Goal: Task Accomplishment & Management: Check status

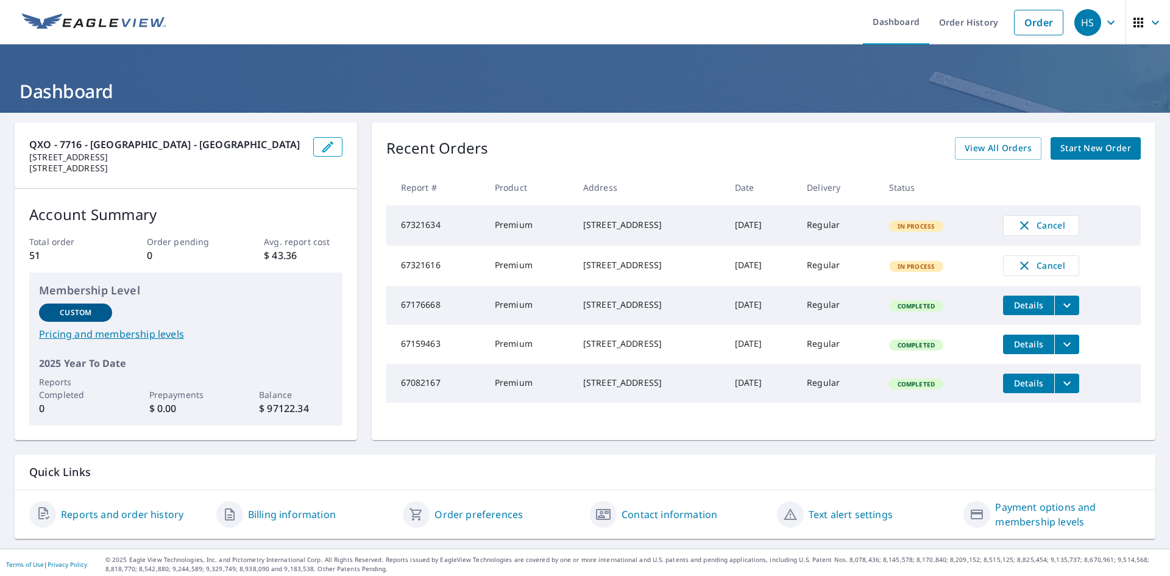
scroll to position [4, 0]
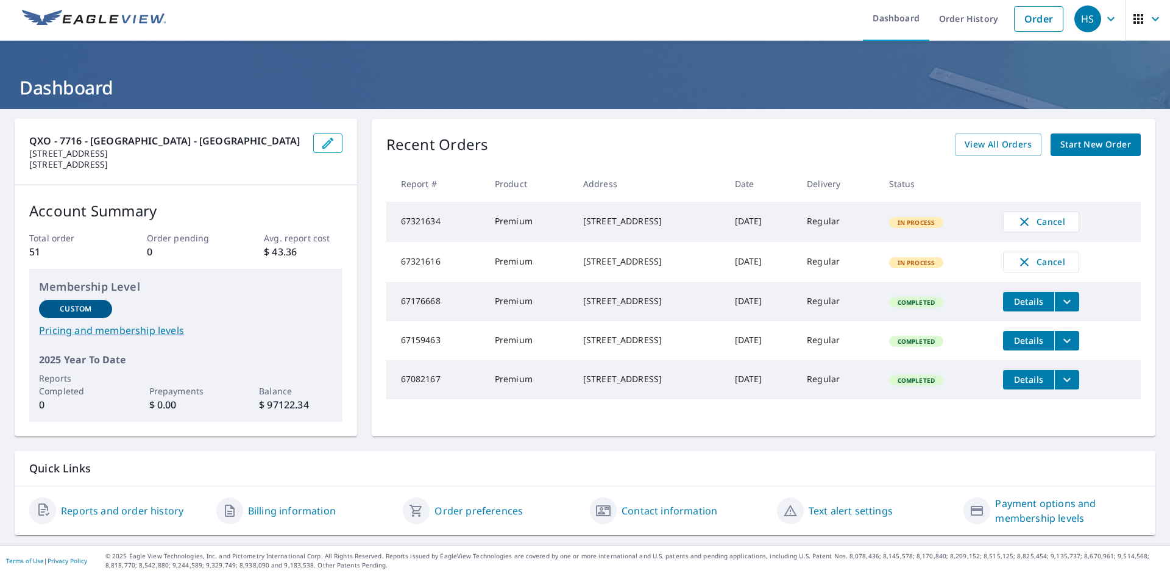
click at [1086, 144] on span "Start New Order" at bounding box center [1095, 144] width 71 height 15
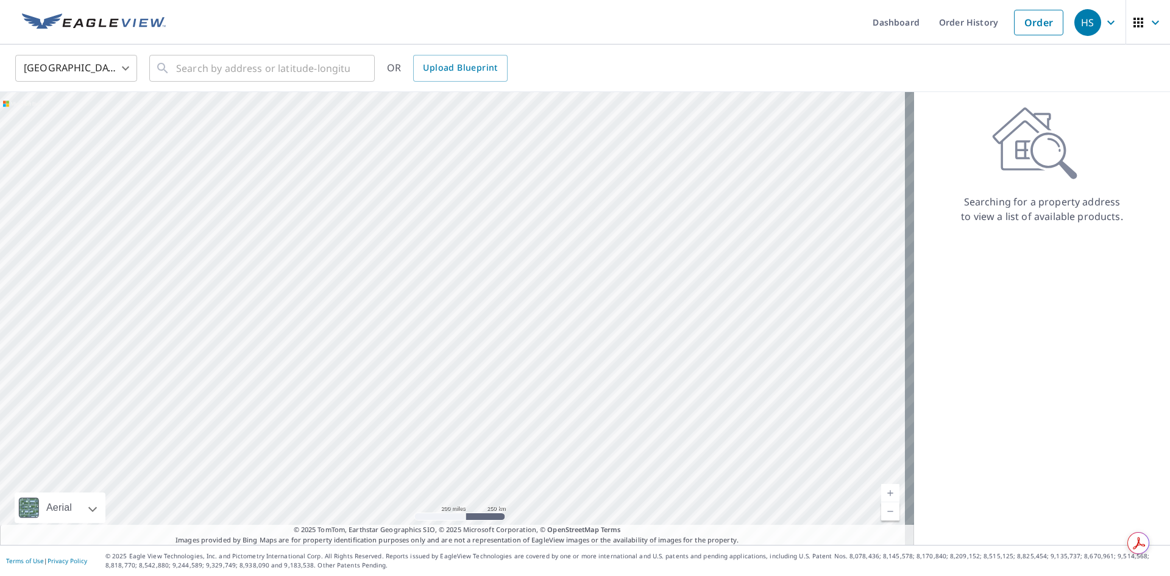
click at [64, 64] on body "HS HS Dashboard Order History Order HS United States US ​ ​ OR Upload Blueprint…" at bounding box center [585, 288] width 1170 height 576
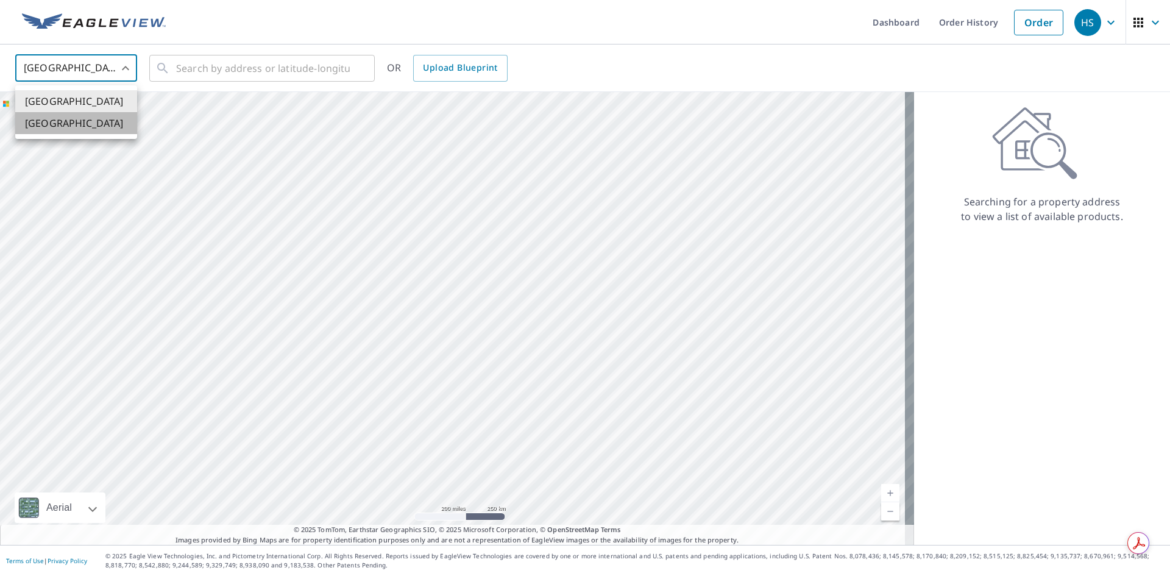
drag, startPoint x: 78, startPoint y: 116, endPoint x: 87, endPoint y: 115, distance: 8.6
click at [79, 116] on li "[GEOGRAPHIC_DATA]" at bounding box center [76, 123] width 122 height 22
type input "CA"
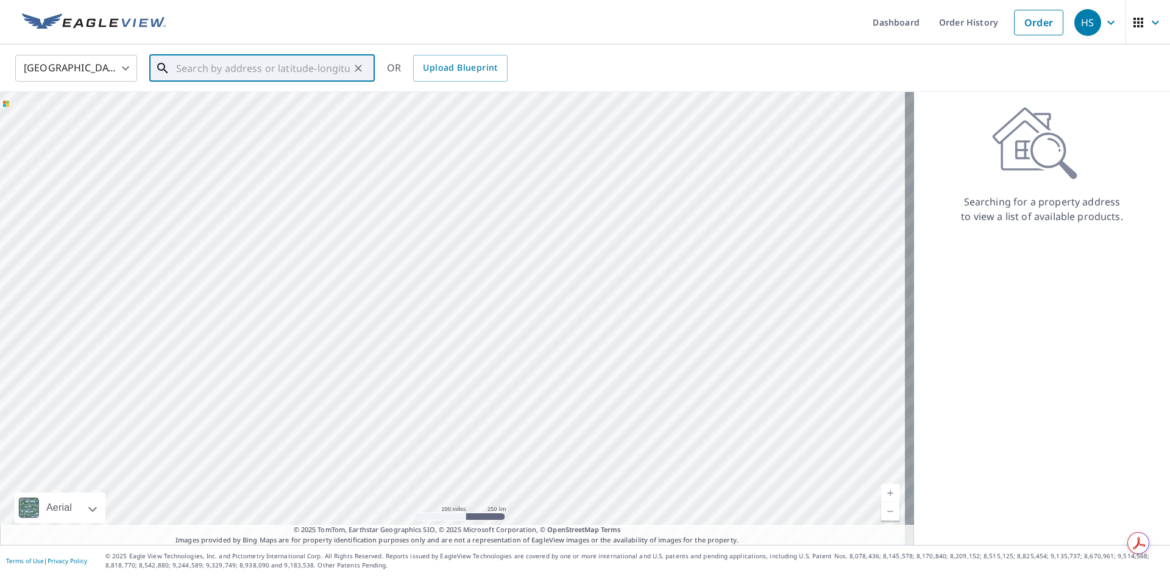
click at [239, 70] on input "text" at bounding box center [263, 68] width 174 height 34
click at [207, 68] on input "22722 27 ave" at bounding box center [263, 68] width 174 height 34
click at [241, 66] on input "22722 27 ave" at bounding box center [263, 68] width 174 height 34
click at [224, 69] on input "22722" at bounding box center [263, 68] width 174 height 34
click at [328, 71] on input "[STREET_ADDRESS]" at bounding box center [263, 68] width 174 height 34
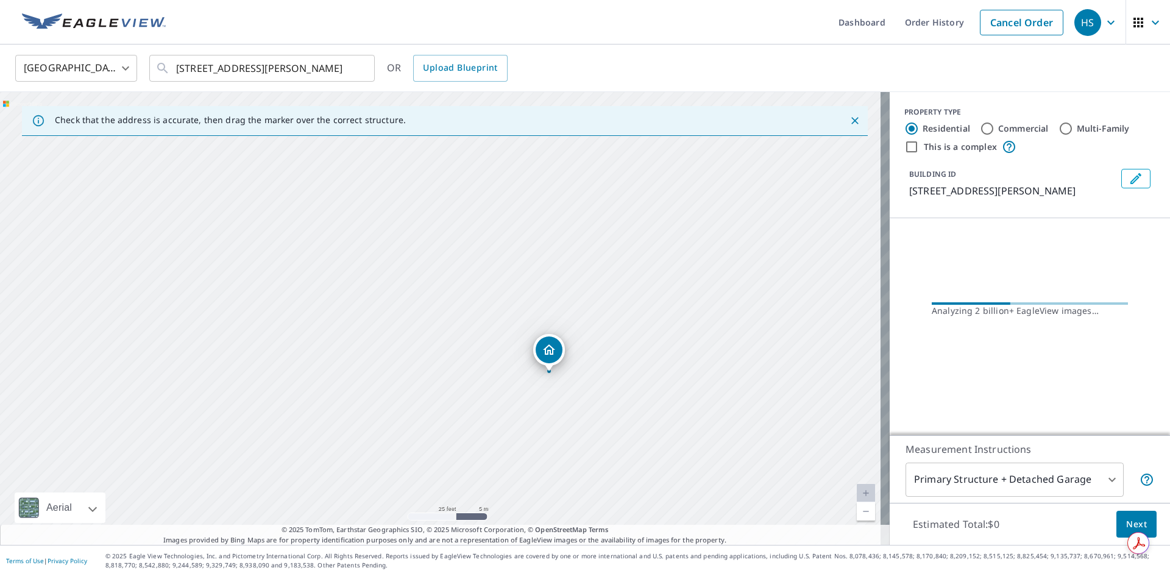
drag, startPoint x: 410, startPoint y: 221, endPoint x: 522, endPoint y: 221, distance: 112.1
click at [522, 221] on div "[STREET_ADDRESS][PERSON_NAME]" at bounding box center [444, 318] width 889 height 453
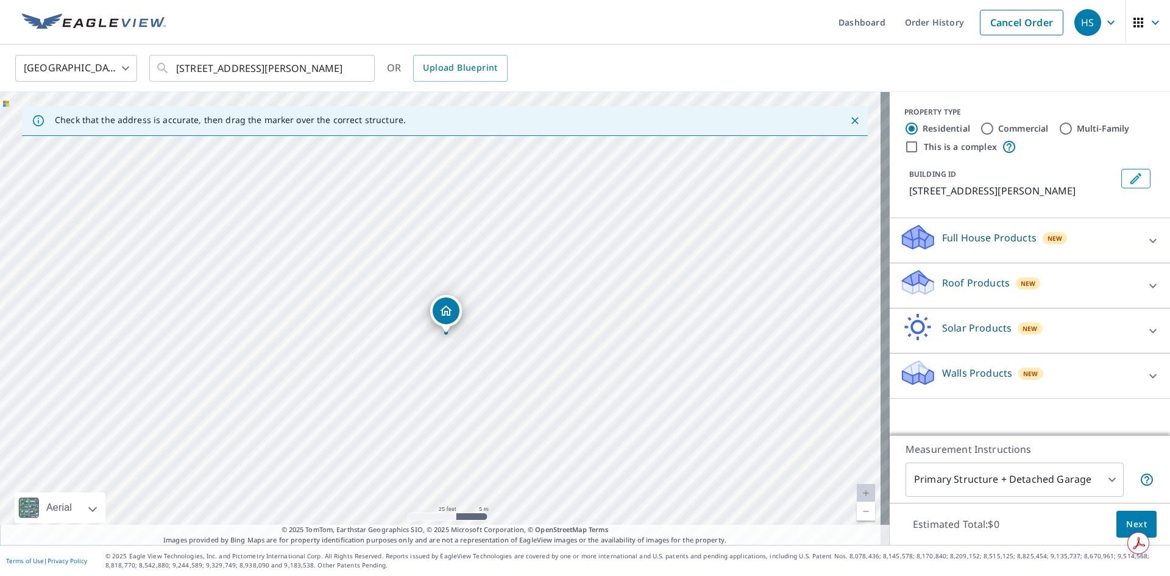
drag, startPoint x: 615, startPoint y: 294, endPoint x: 621, endPoint y: 311, distance: 17.3
click at [621, 311] on div "[STREET_ADDRESS][PERSON_NAME]" at bounding box center [444, 318] width 889 height 453
drag, startPoint x: 639, startPoint y: 345, endPoint x: 703, endPoint y: 423, distance: 100.9
click at [703, 423] on div "[STREET_ADDRESS][PERSON_NAME]" at bounding box center [444, 318] width 889 height 453
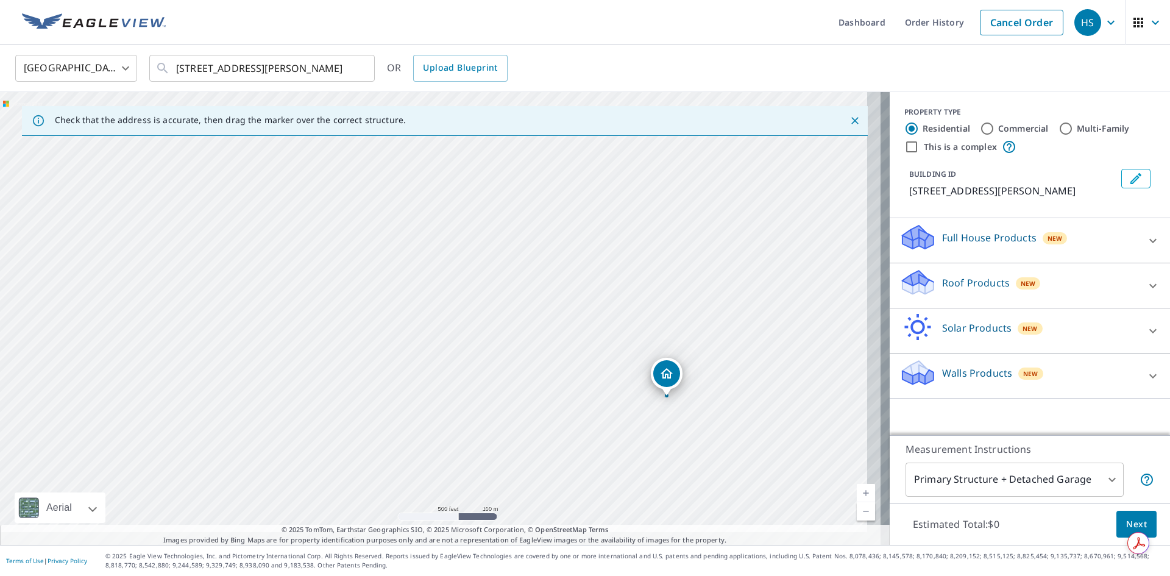
drag, startPoint x: 717, startPoint y: 395, endPoint x: 613, endPoint y: 297, distance: 143.1
click at [613, 298] on div "[STREET_ADDRESS][PERSON_NAME]" at bounding box center [444, 318] width 889 height 453
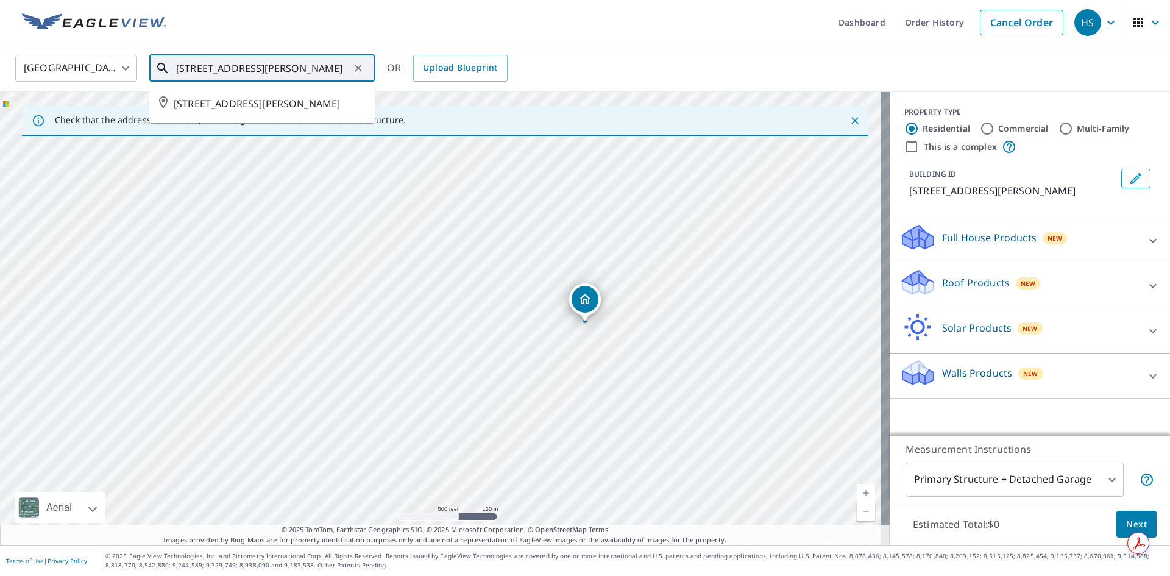
drag, startPoint x: 336, startPoint y: 63, endPoint x: 38, endPoint y: 57, distance: 297.9
click at [38, 58] on div "[GEOGRAPHIC_DATA] CA ​ [STREET_ADDRESS][PERSON_NAME] ​ [GEOGRAPHIC_DATA][PERSON…" at bounding box center [580, 68] width 1149 height 29
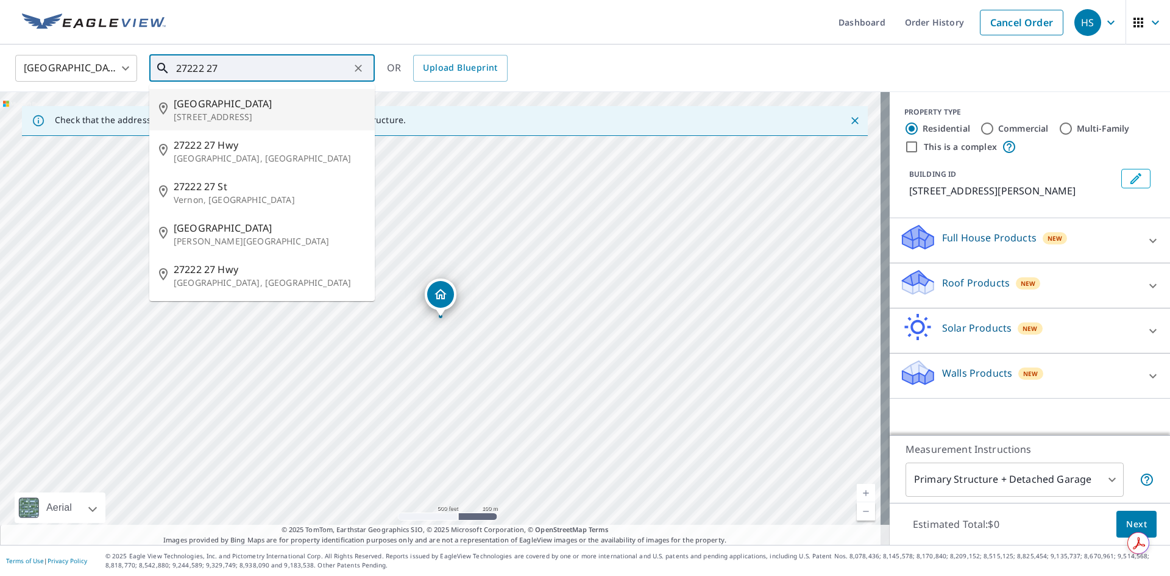
click at [285, 113] on p "[STREET_ADDRESS]" at bounding box center [269, 117] width 191 height 12
type input "[STREET_ADDRESS]"
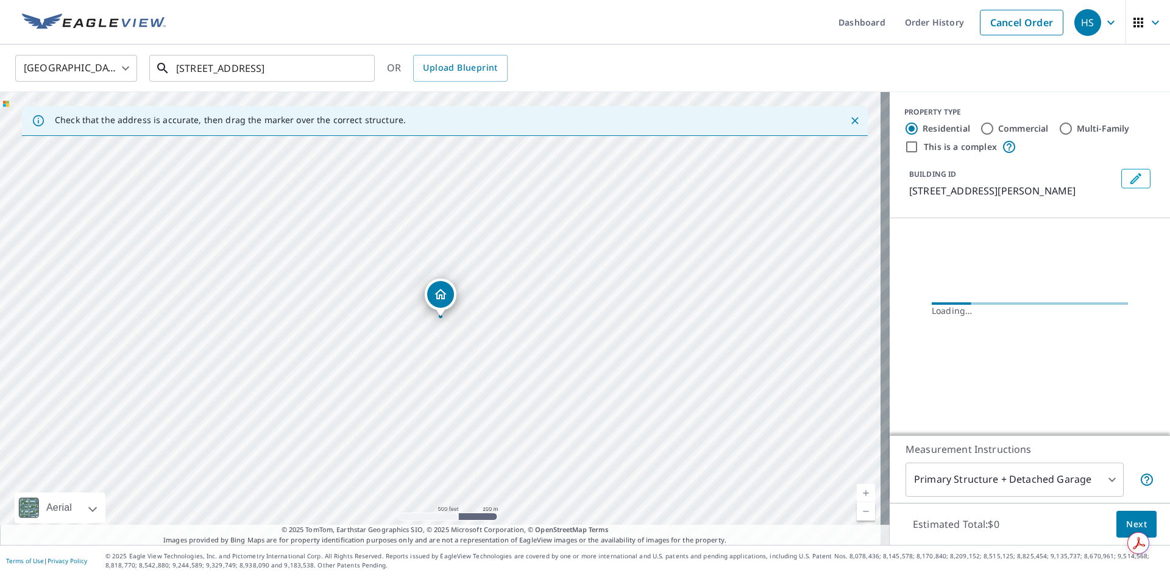
scroll to position [0, 3]
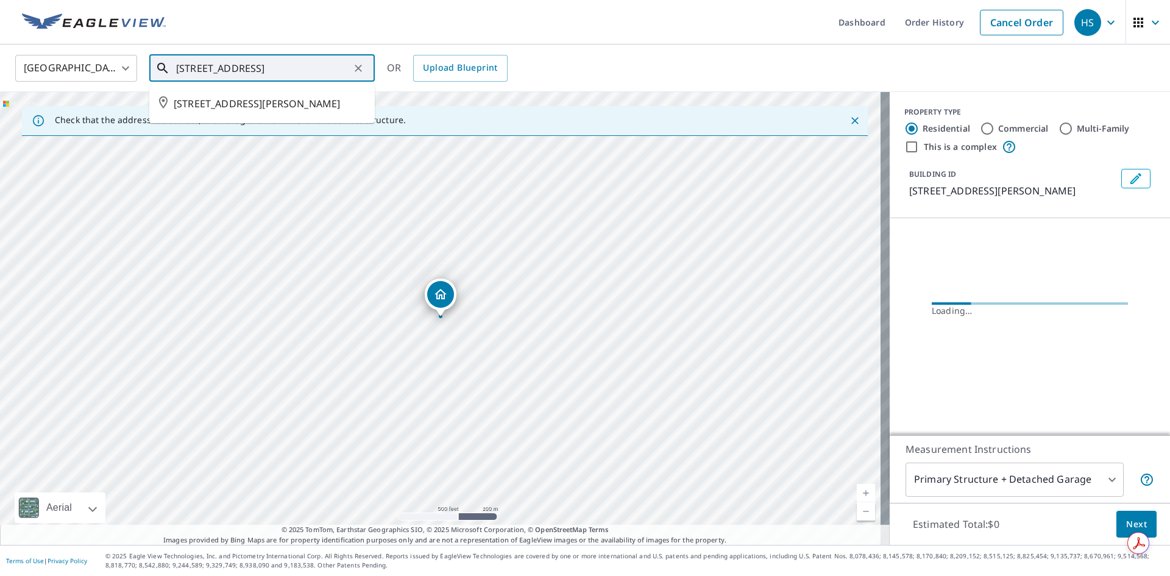
drag, startPoint x: 344, startPoint y: 70, endPoint x: 403, endPoint y: 77, distance: 60.1
click at [403, 77] on div "[GEOGRAPHIC_DATA] CA ​ [STREET_ADDRESS] ​ [GEOGRAPHIC_DATA][PERSON_NAME] OR Upl…" at bounding box center [580, 68] width 1149 height 29
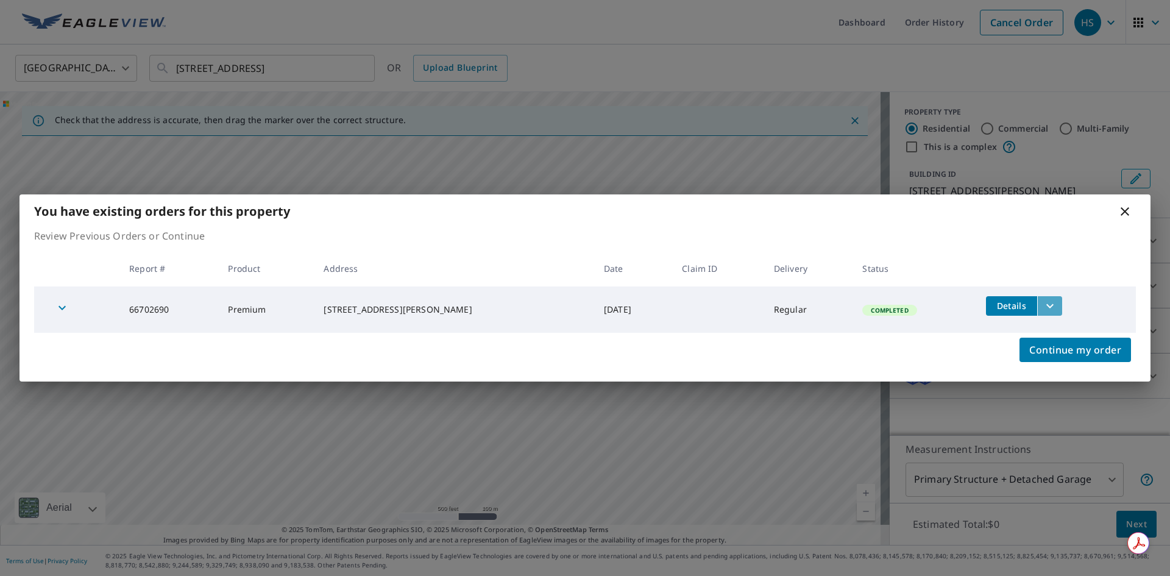
click at [1048, 303] on button "filesDropdownBtn-66702690" at bounding box center [1049, 305] width 25 height 19
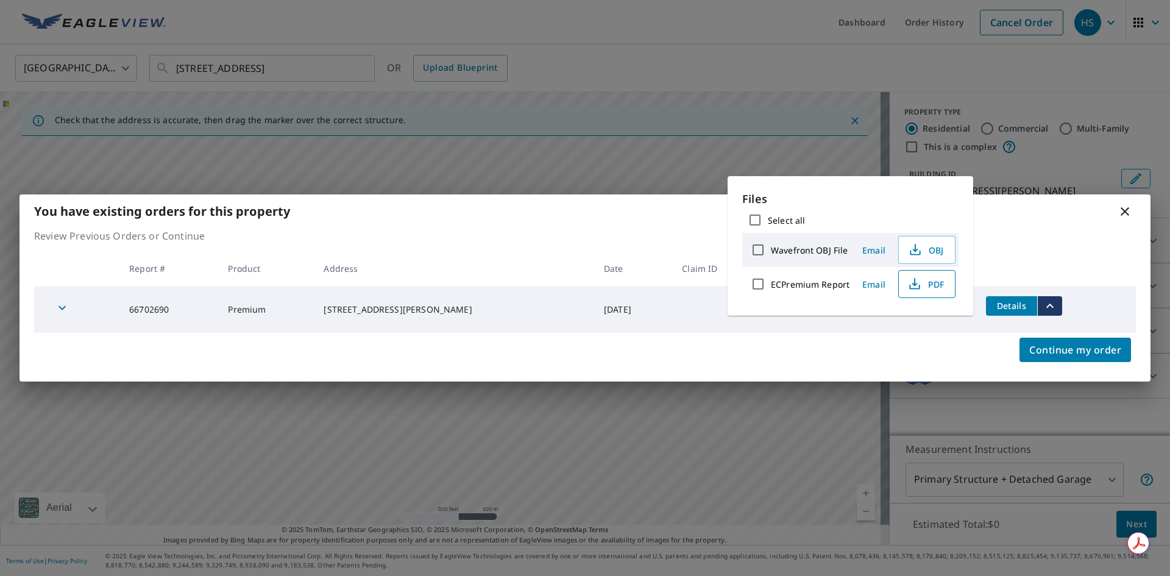
click at [934, 288] on span "PDF" at bounding box center [925, 284] width 39 height 15
drag, startPoint x: 135, startPoint y: 312, endPoint x: 174, endPoint y: 306, distance: 39.5
click at [174, 306] on td "66702690" at bounding box center [168, 309] width 99 height 46
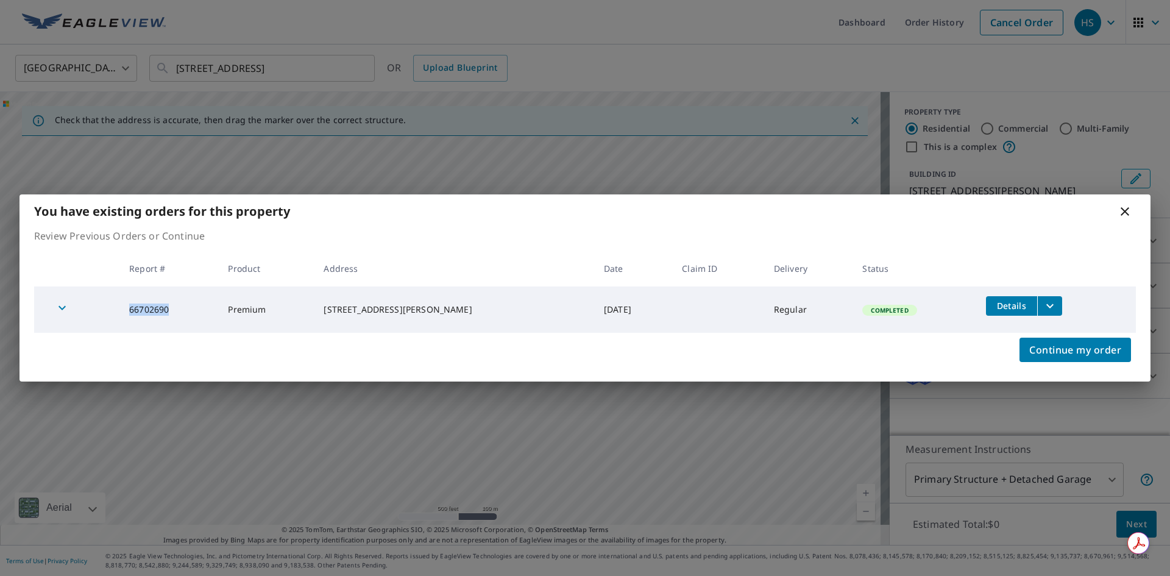
copy td "66702690"
click at [1123, 208] on icon at bounding box center [1124, 211] width 15 height 15
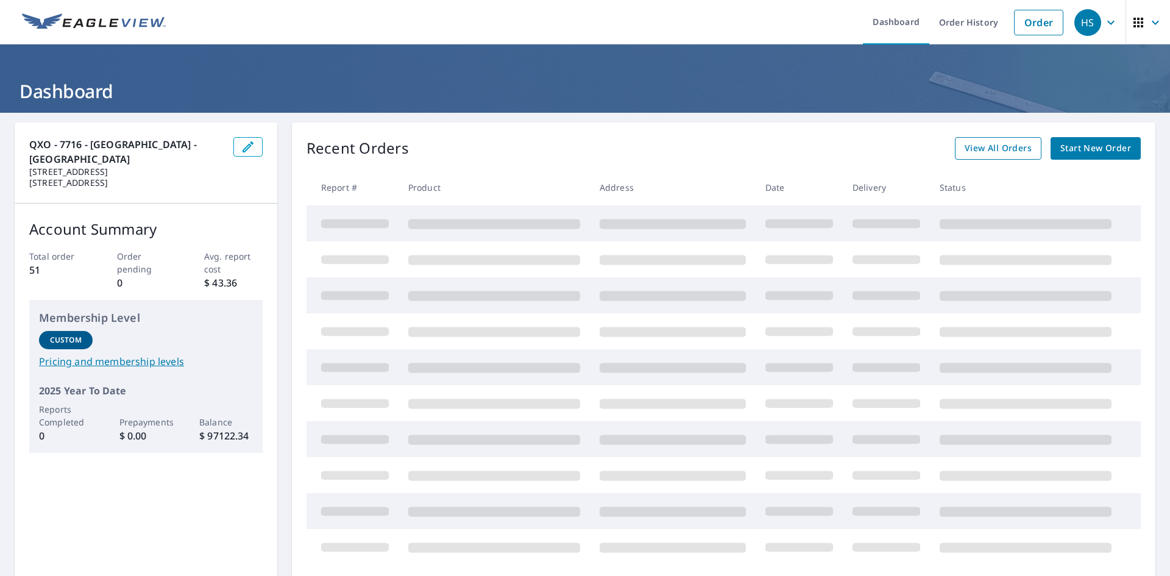
click at [1000, 141] on span "View All Orders" at bounding box center [997, 148] width 67 height 15
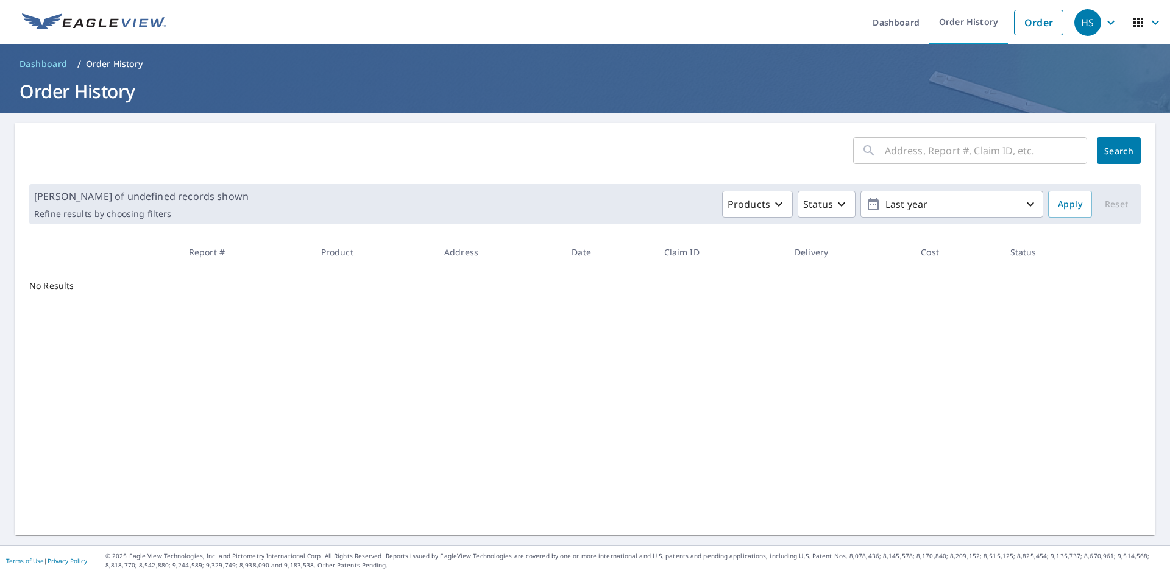
click at [913, 143] on input "text" at bounding box center [986, 150] width 202 height 34
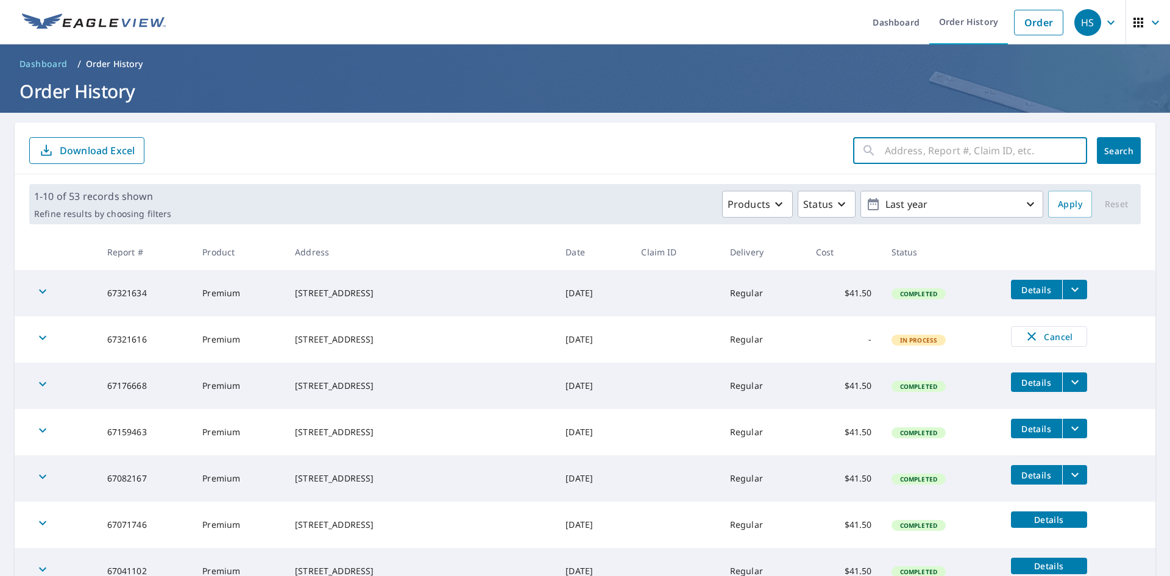
paste input "66702690"
type input "66702690"
click at [1112, 154] on span "Search" at bounding box center [1118, 151] width 24 height 12
